Goal: Task Accomplishment & Management: Use online tool/utility

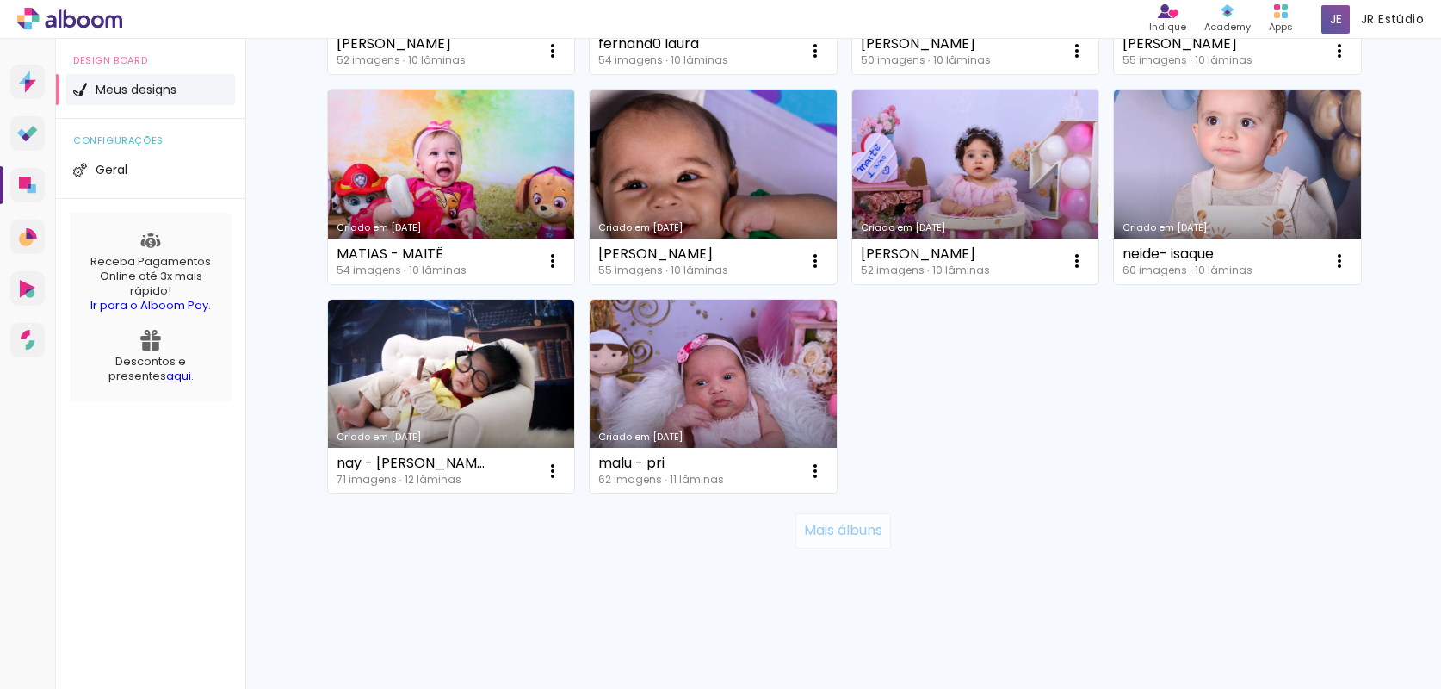
click at [0, 0] on slot "Mais álbuns" at bounding box center [0, 0] width 0 height 0
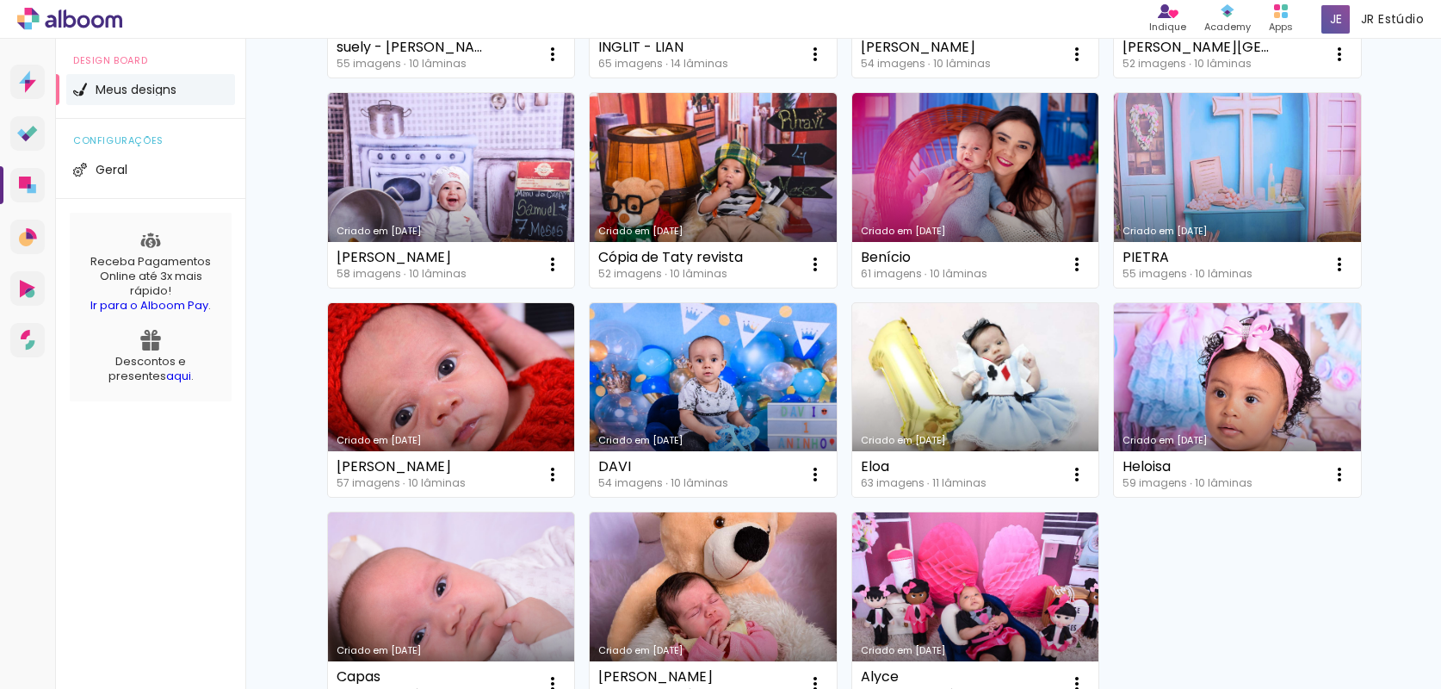
scroll to position [2538, 0]
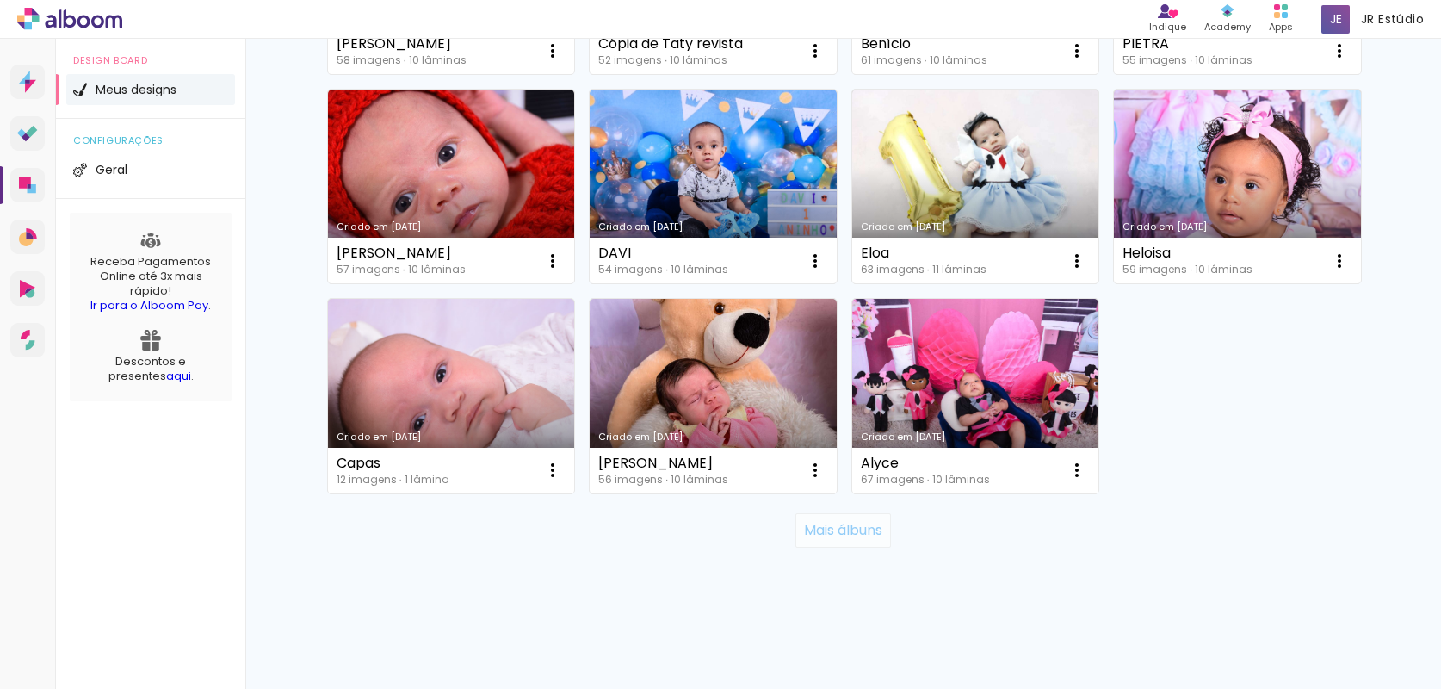
click at [865, 541] on paper-button "Mais álbuns" at bounding box center [843, 530] width 96 height 34
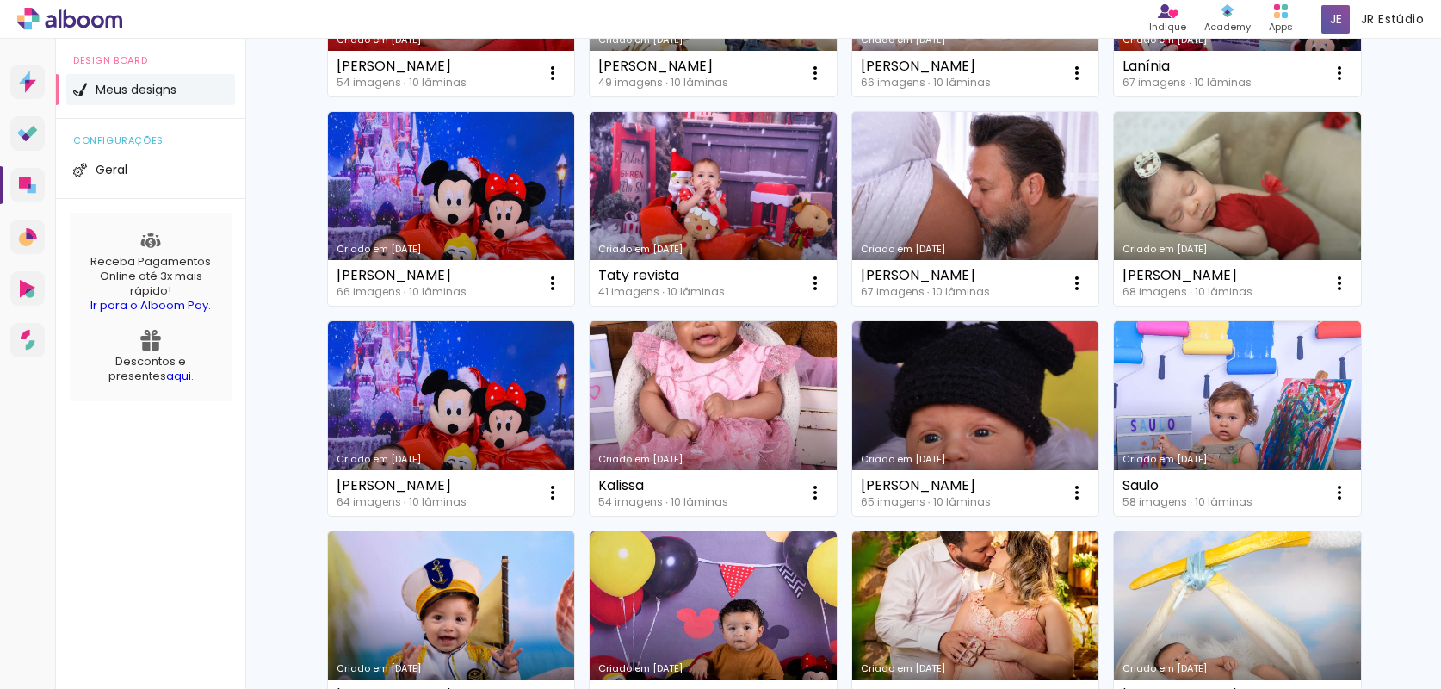
scroll to position [3796, 0]
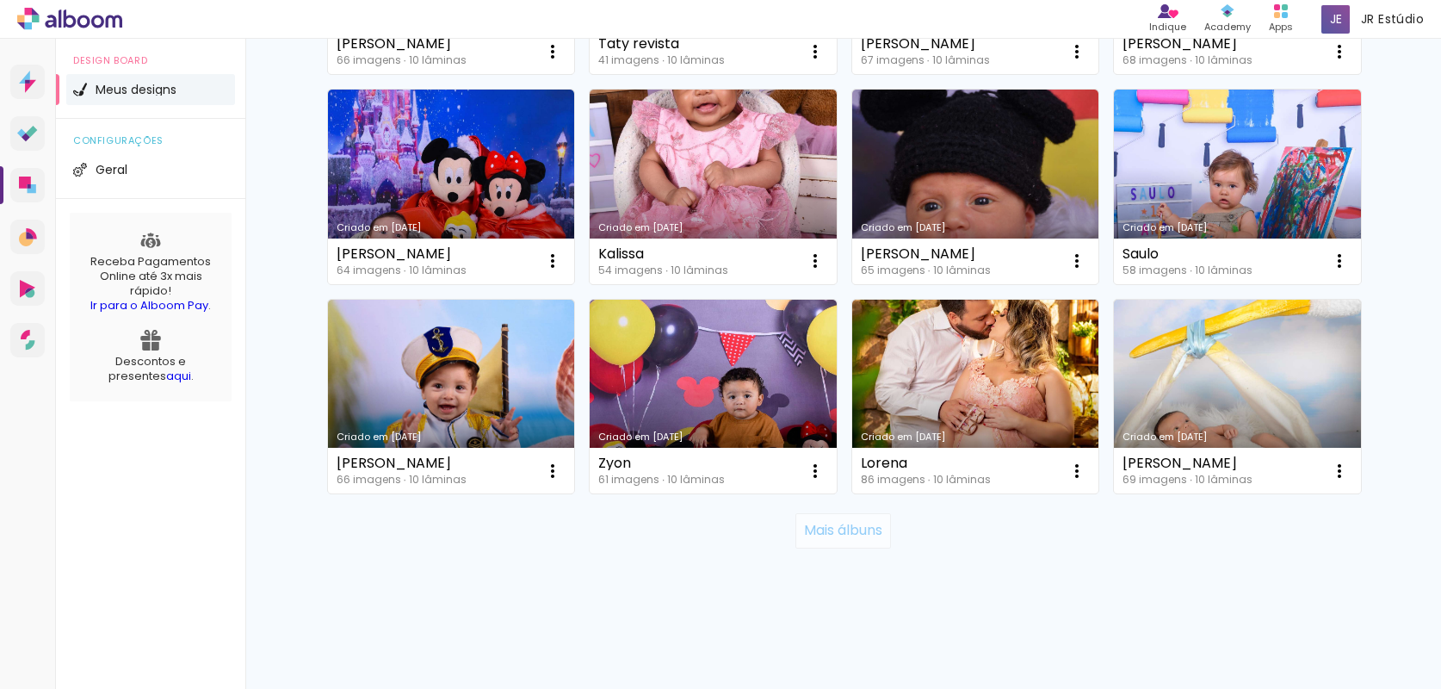
click at [0, 0] on slot "Mais álbuns" at bounding box center [0, 0] width 0 height 0
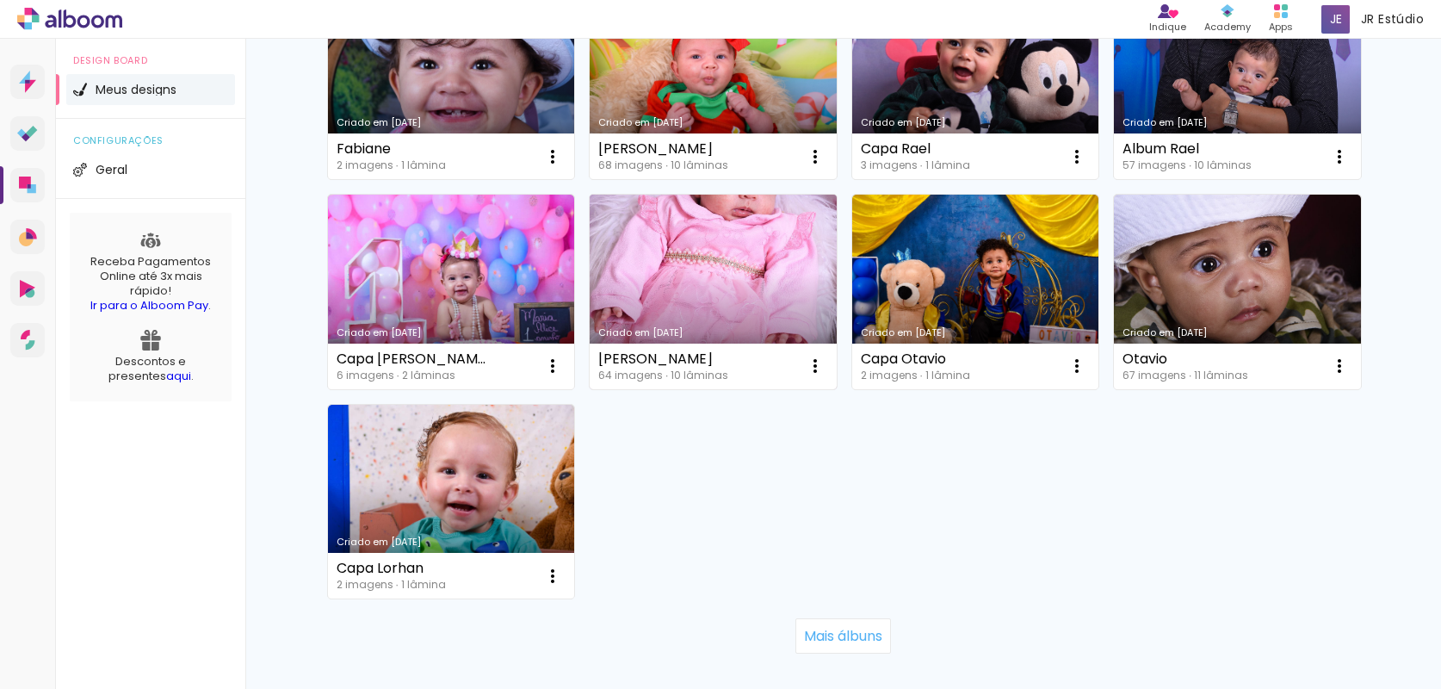
scroll to position [5155, 0]
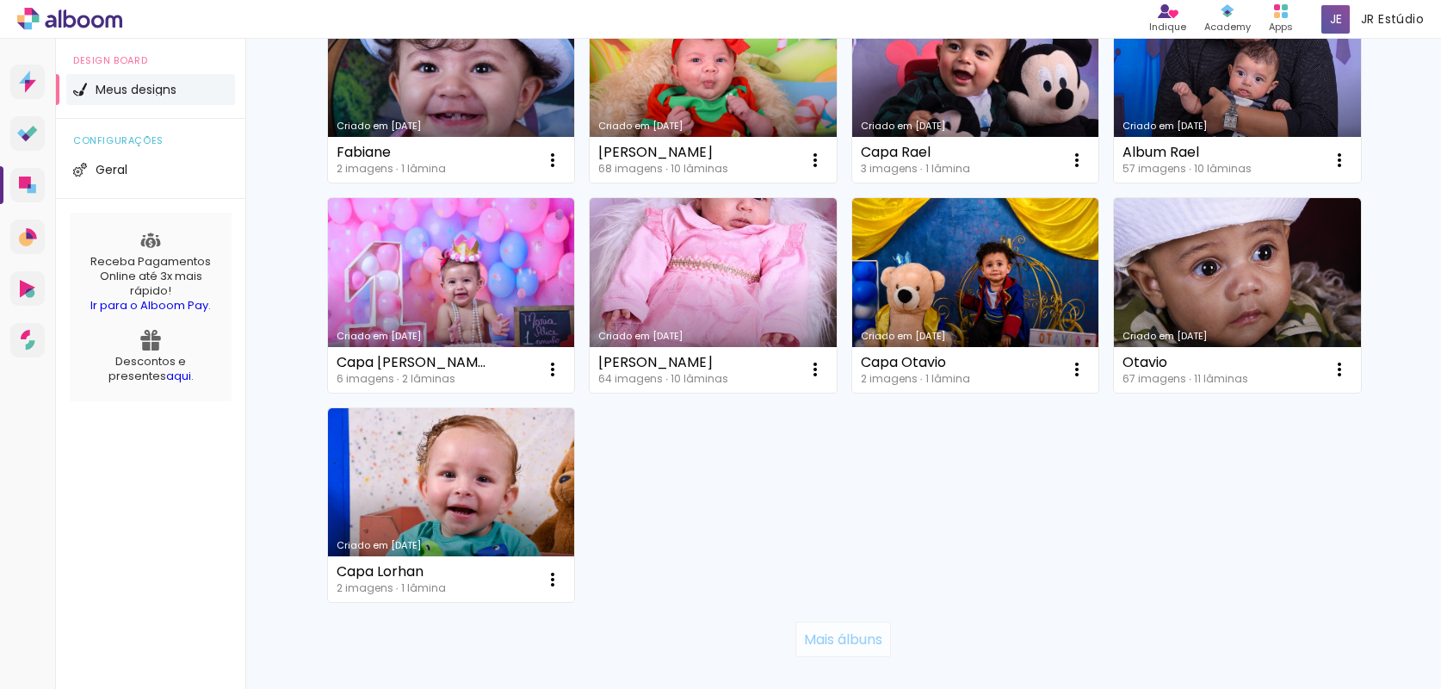
click at [0, 0] on slot "Mais álbuns" at bounding box center [0, 0] width 0 height 0
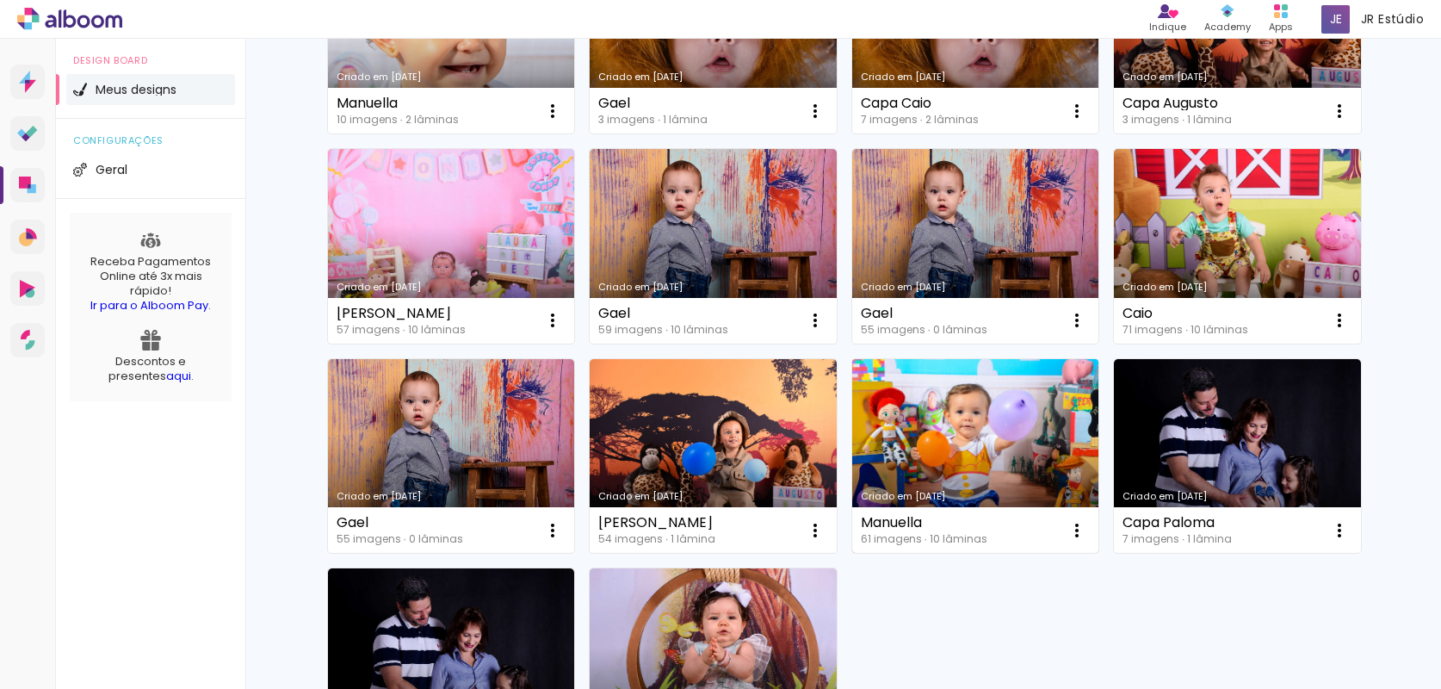
scroll to position [6446, 0]
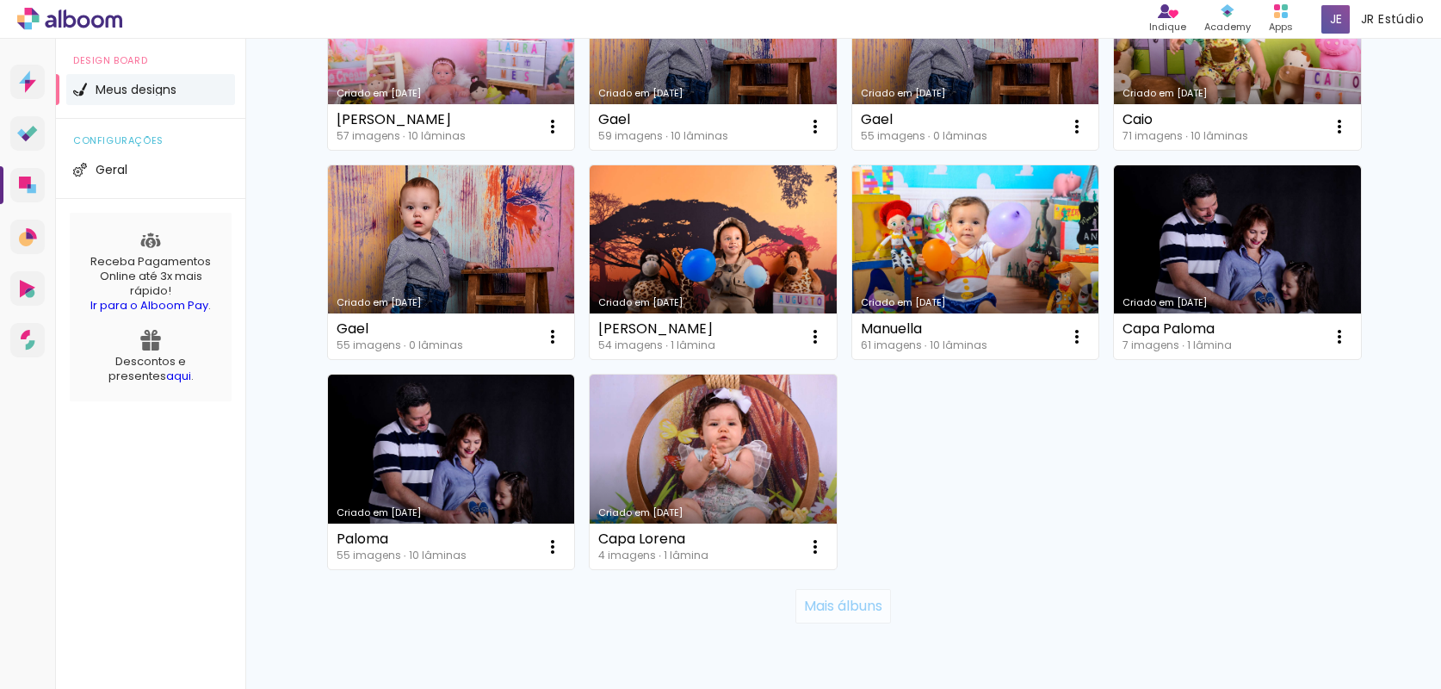
click at [0, 0] on slot "Mais álbuns" at bounding box center [0, 0] width 0 height 0
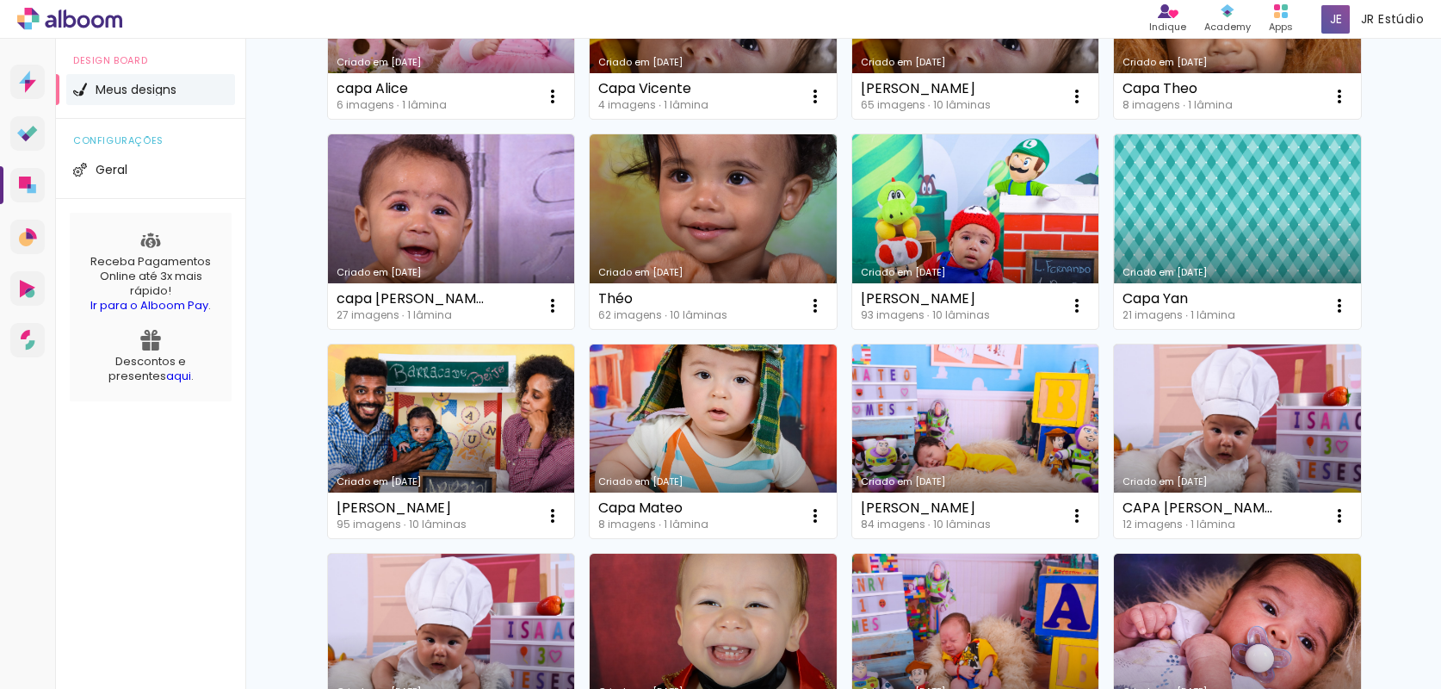
scroll to position [7780, 0]
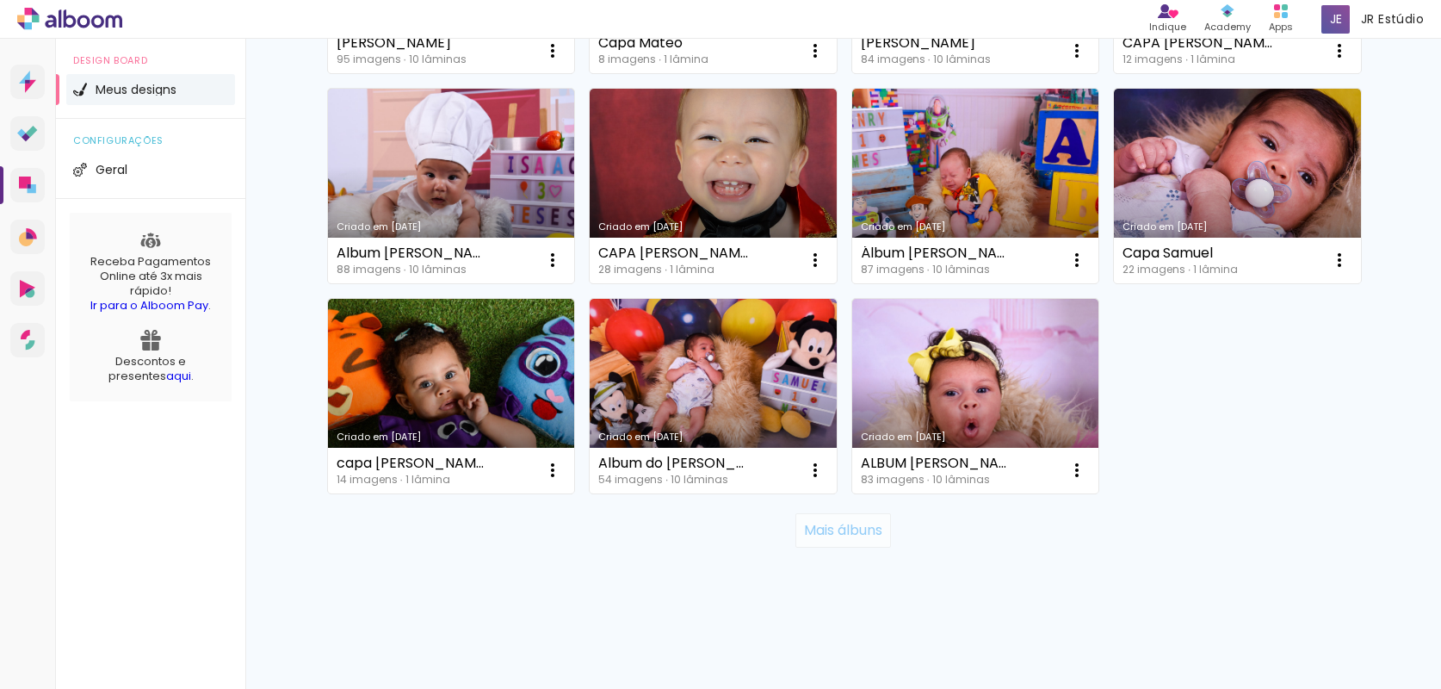
click at [0, 0] on slot "Mais álbuns" at bounding box center [0, 0] width 0 height 0
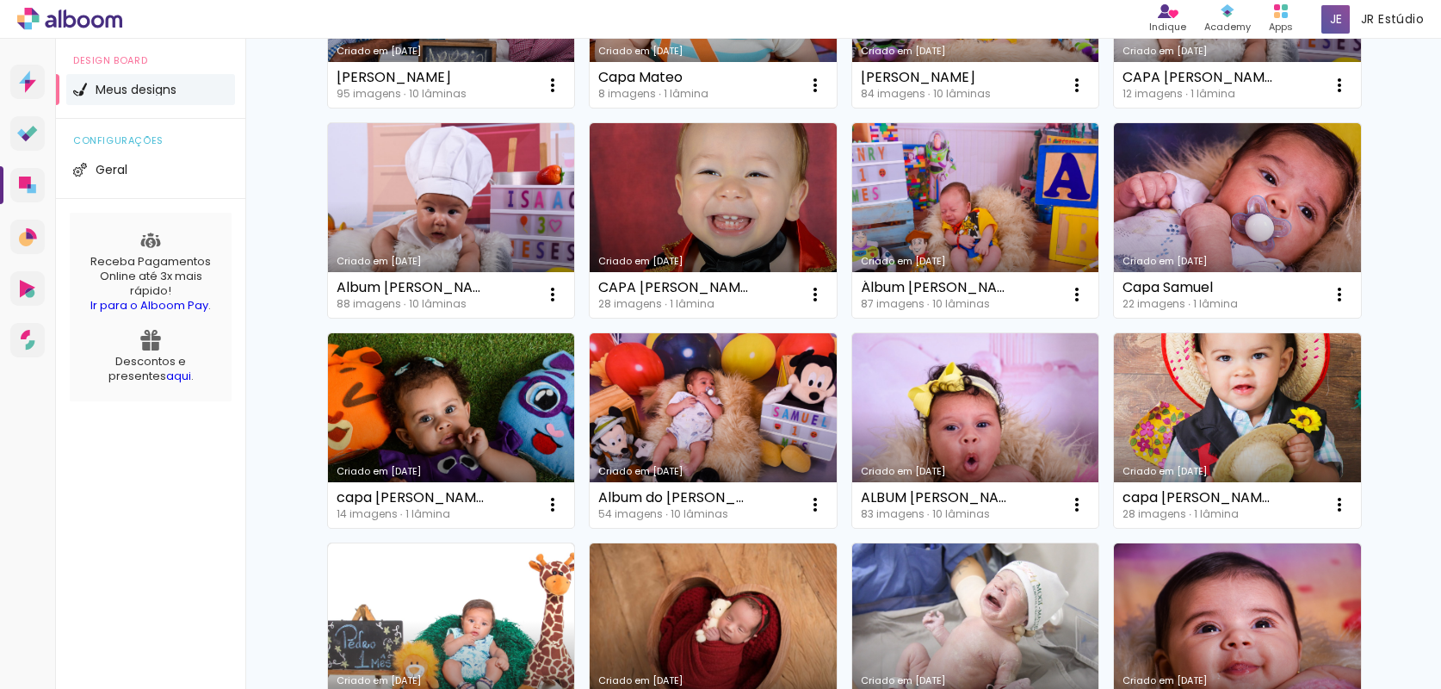
scroll to position [8165, 0]
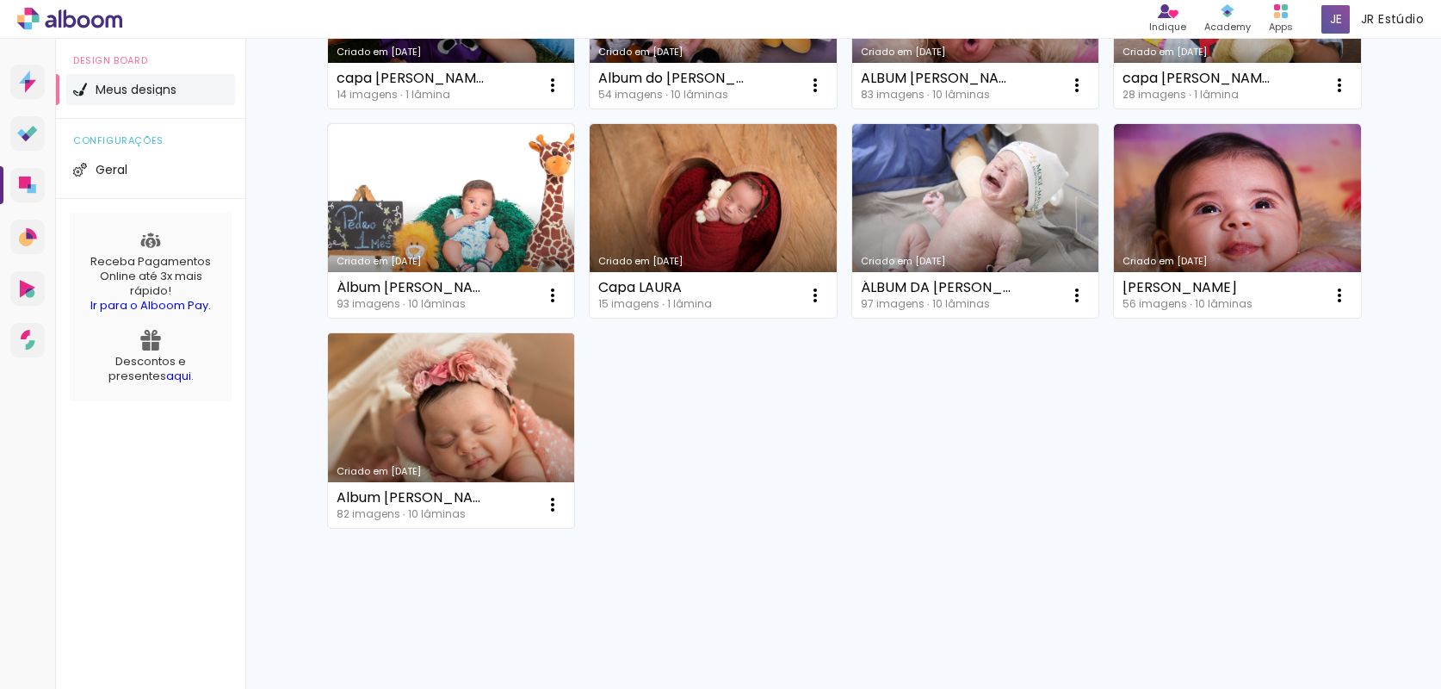
click at [528, 442] on link "Criado em [DATE]" at bounding box center [451, 430] width 247 height 195
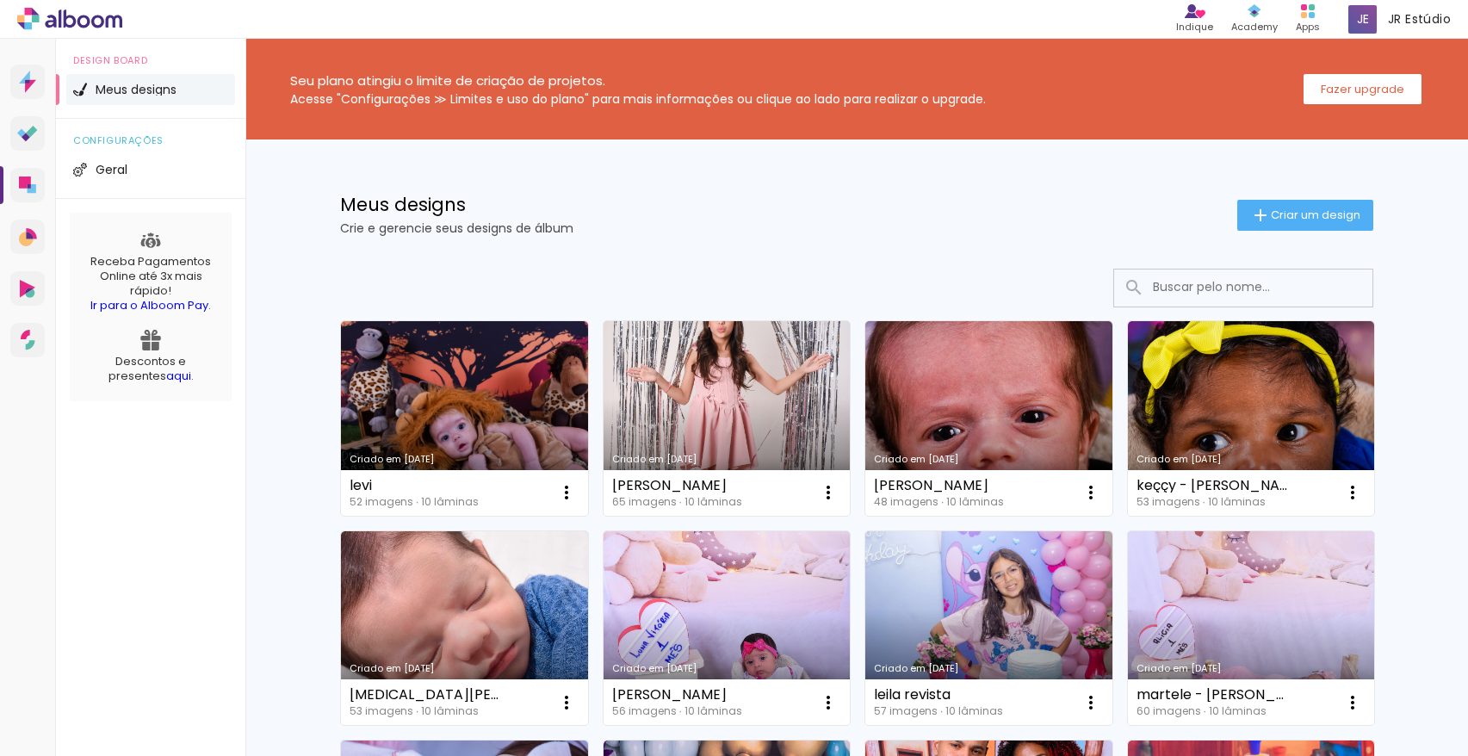
scroll to position [1213, 0]
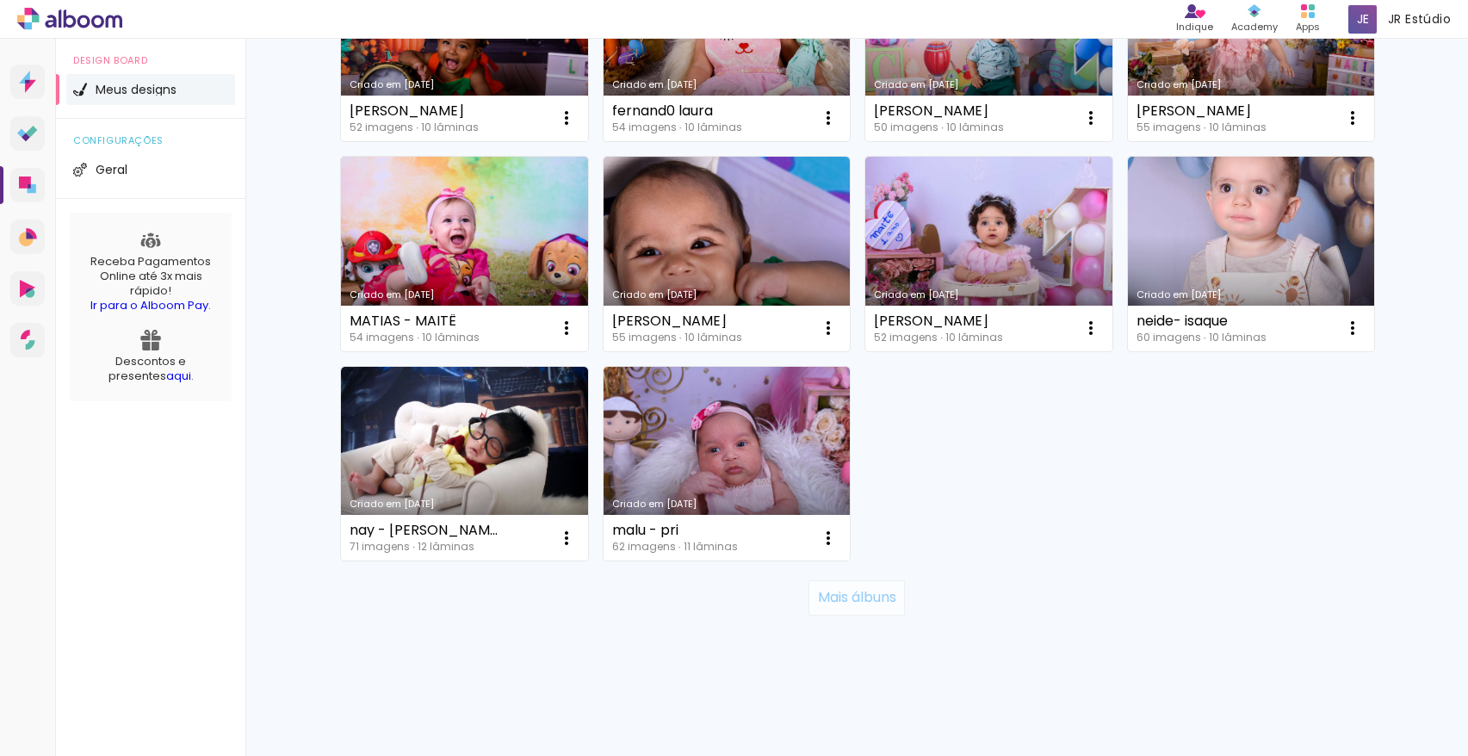
click at [0, 0] on slot "Mais álbuns" at bounding box center [0, 0] width 0 height 0
